Goal: Transaction & Acquisition: Purchase product/service

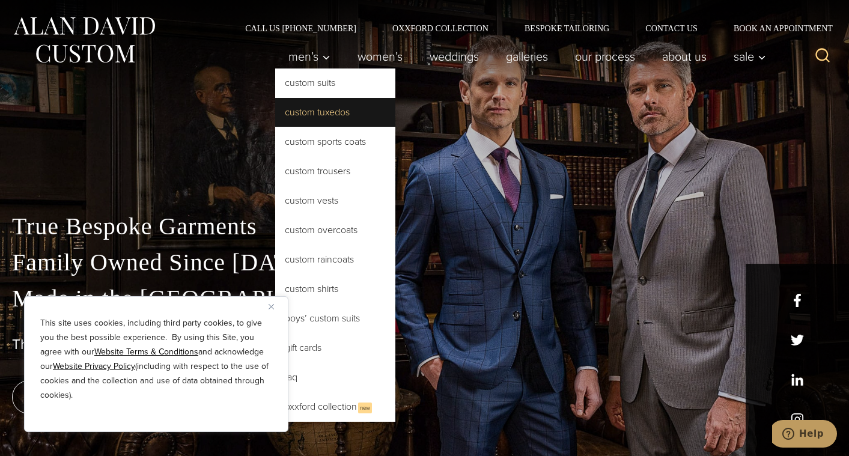
click at [309, 112] on link "Custom Tuxedos" at bounding box center [335, 112] width 120 height 29
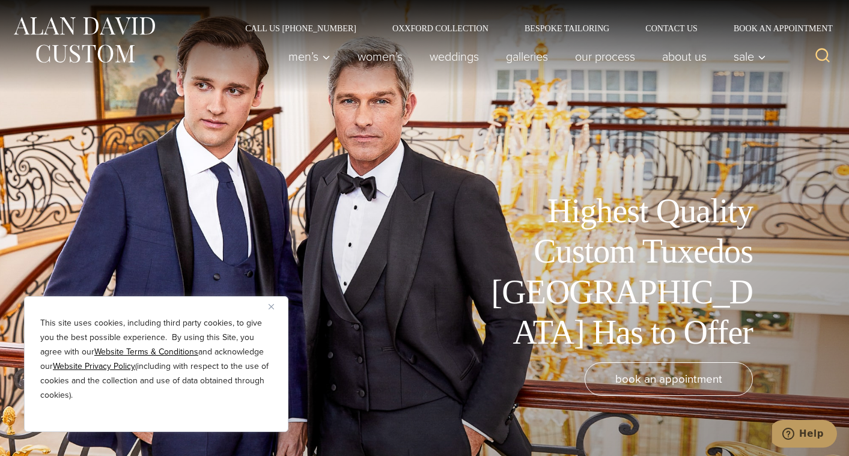
click at [269, 307] on img "Close" at bounding box center [271, 306] width 5 height 5
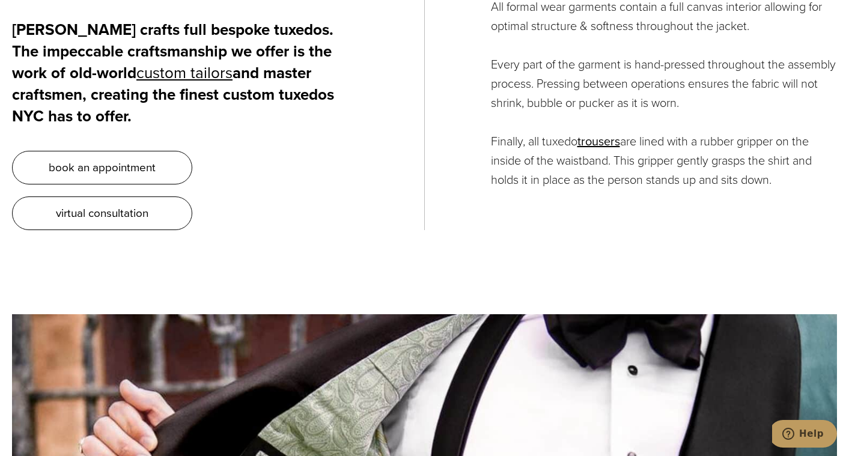
scroll to position [4644, 0]
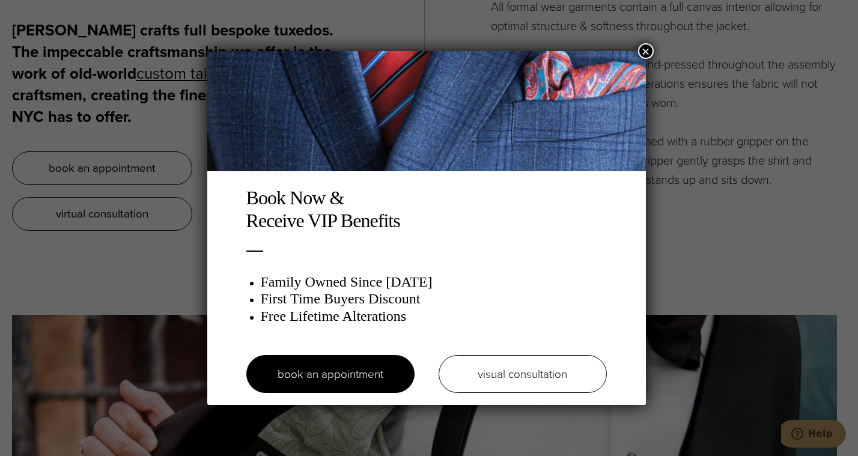
click at [649, 49] on button "×" at bounding box center [646, 51] width 16 height 16
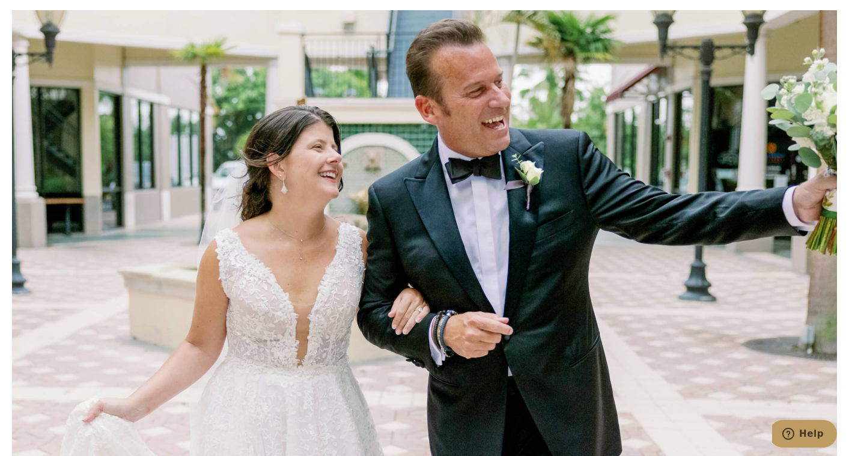
scroll to position [5889, 0]
